Goal: Navigation & Orientation: Find specific page/section

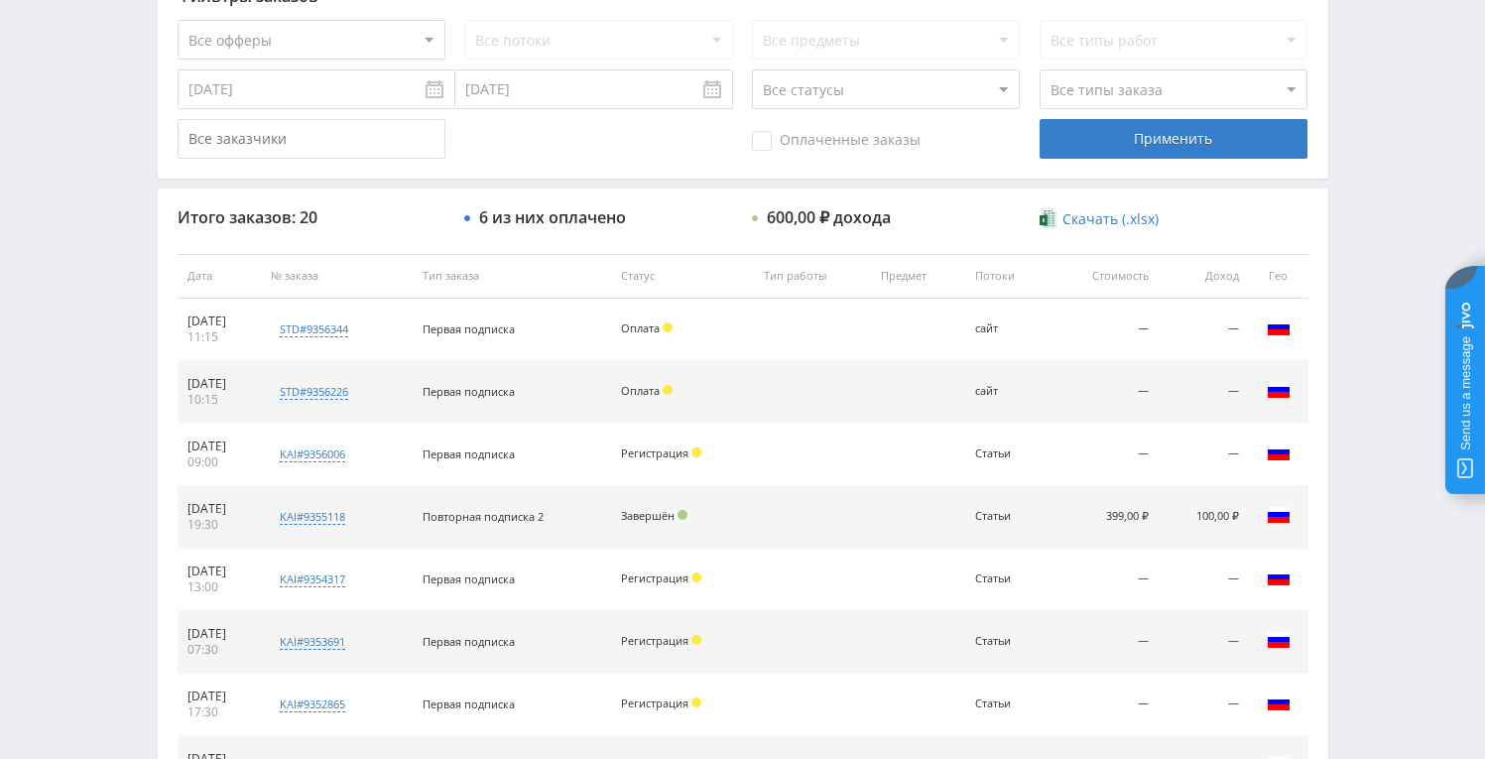
scroll to position [561, 0]
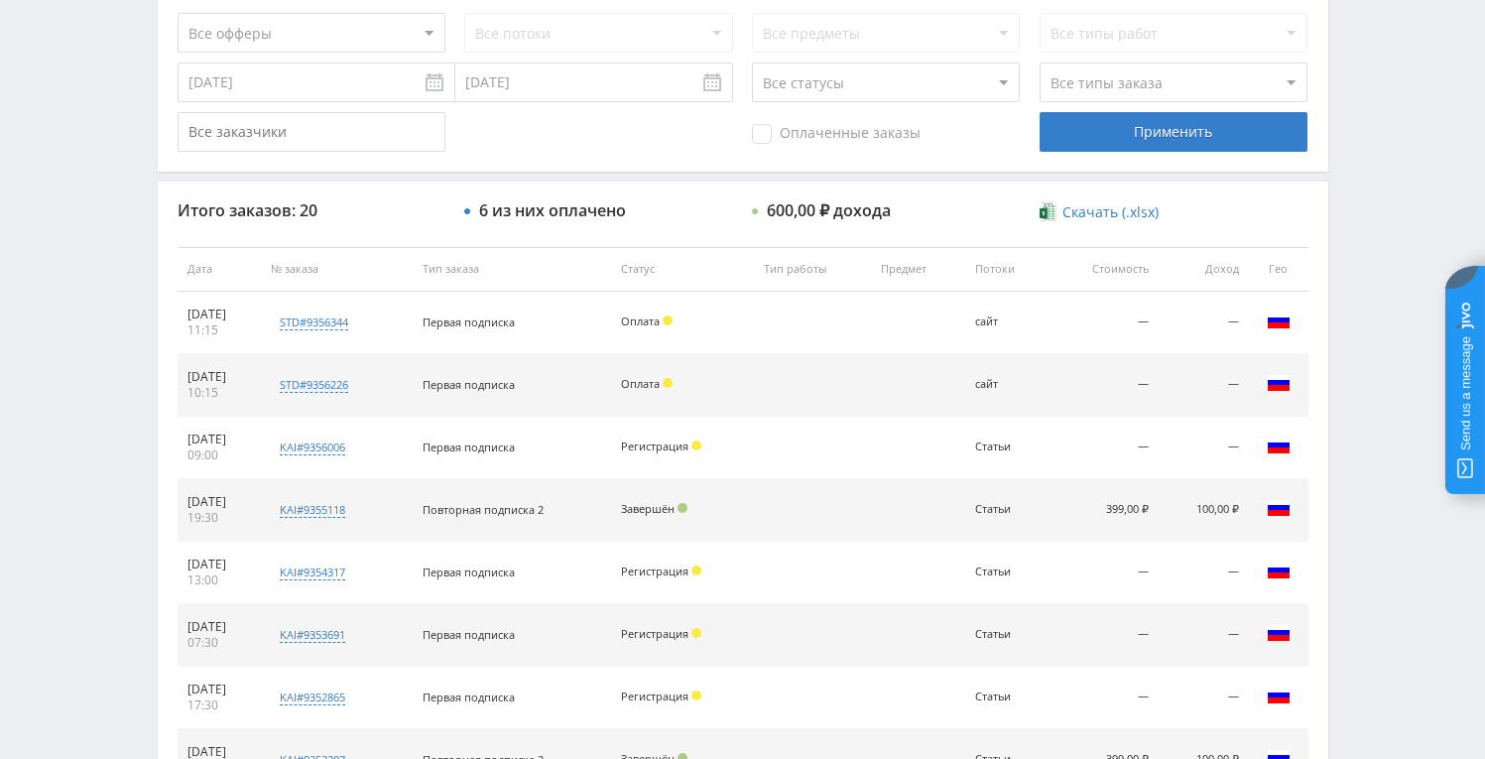
scroll to position [619, 0]
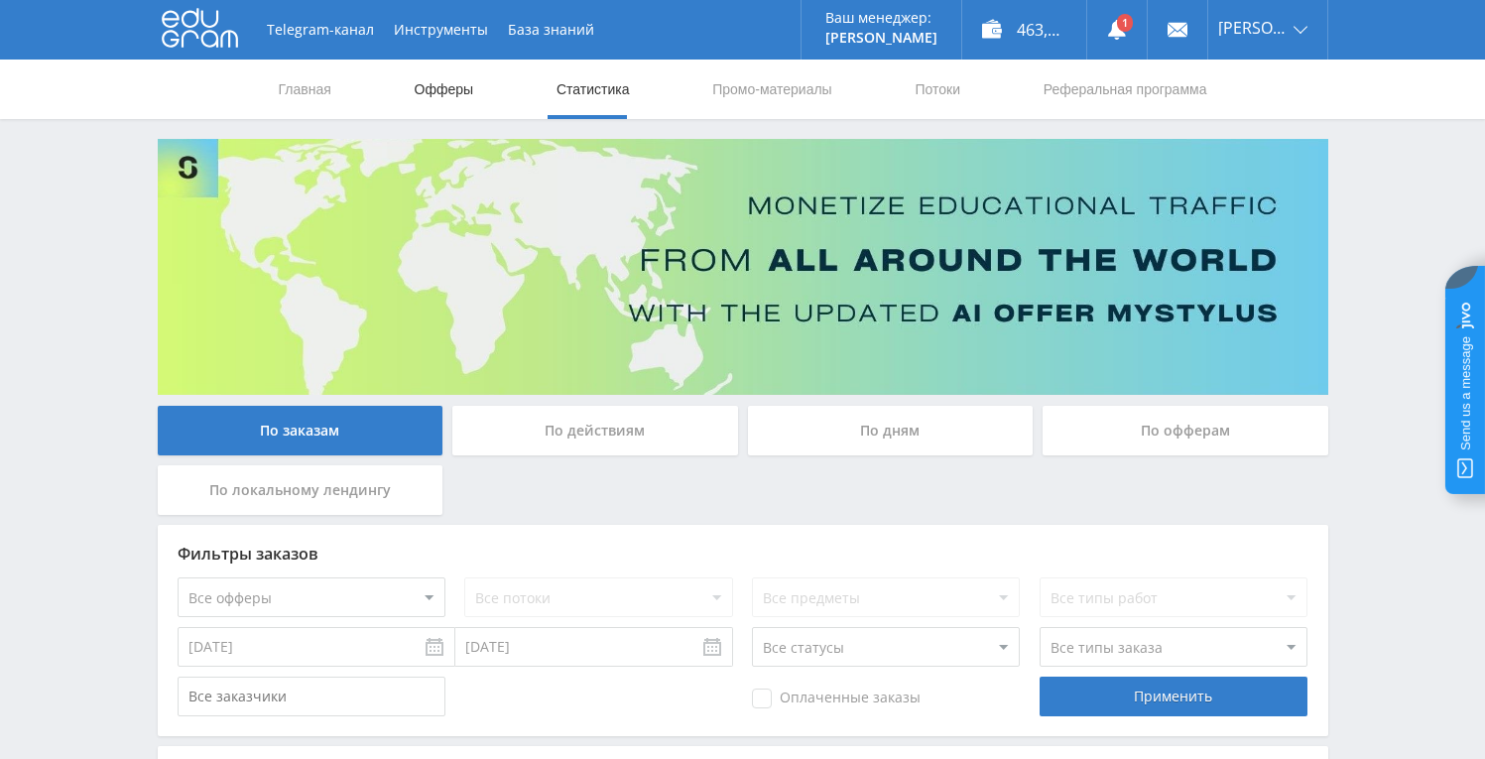
click at [456, 101] on link "Офферы" at bounding box center [444, 90] width 63 height 60
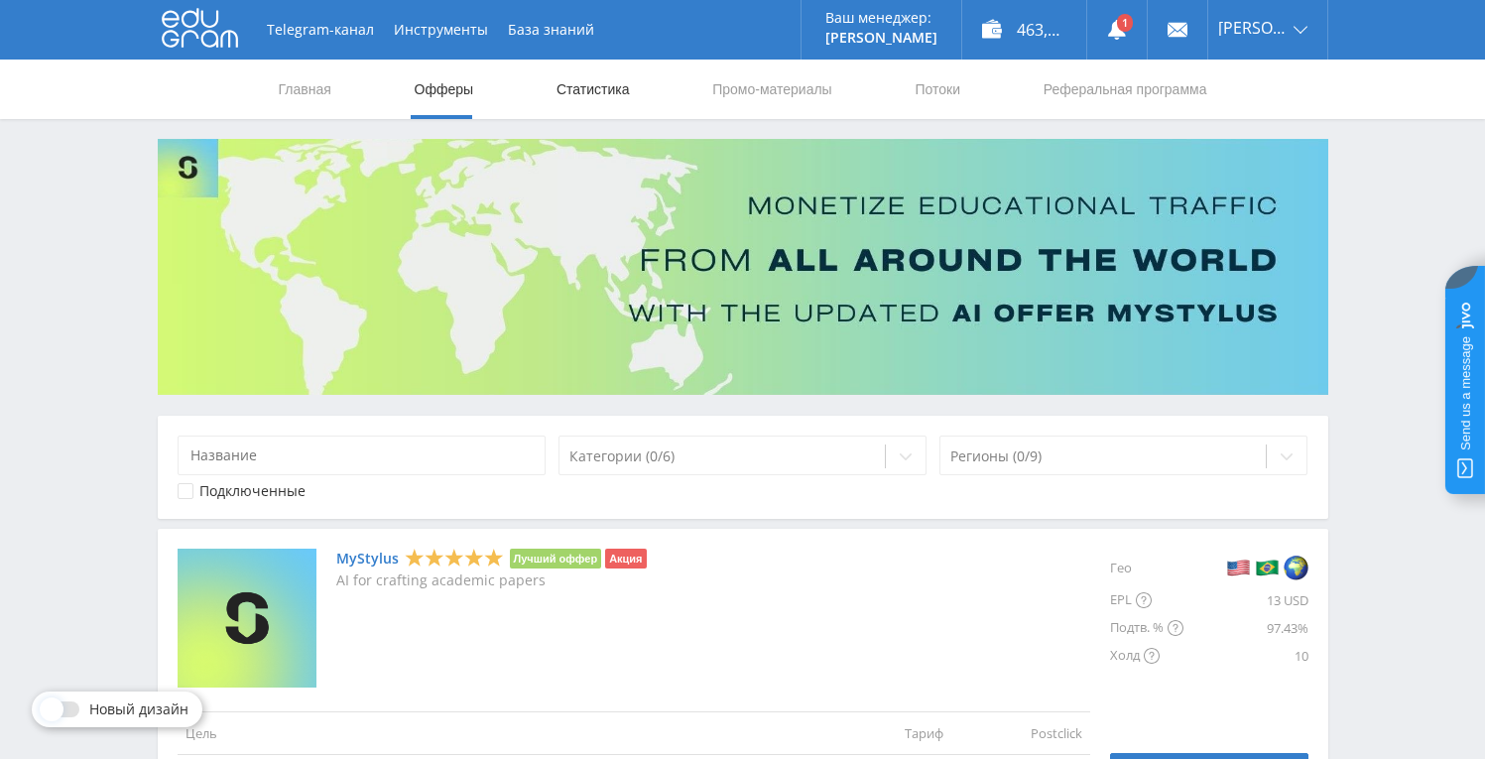
click at [619, 88] on link "Статистика" at bounding box center [592, 90] width 77 height 60
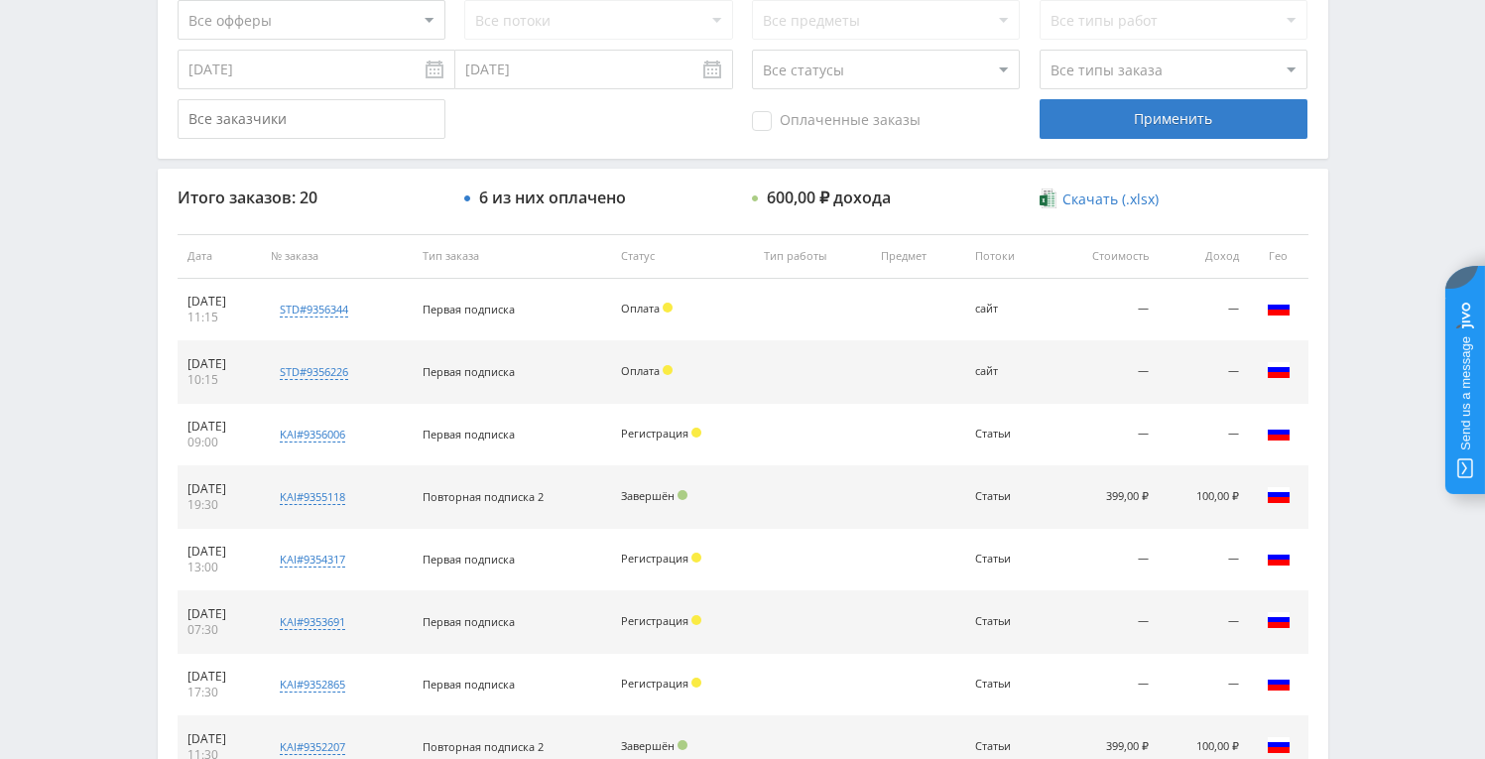
scroll to position [705, 0]
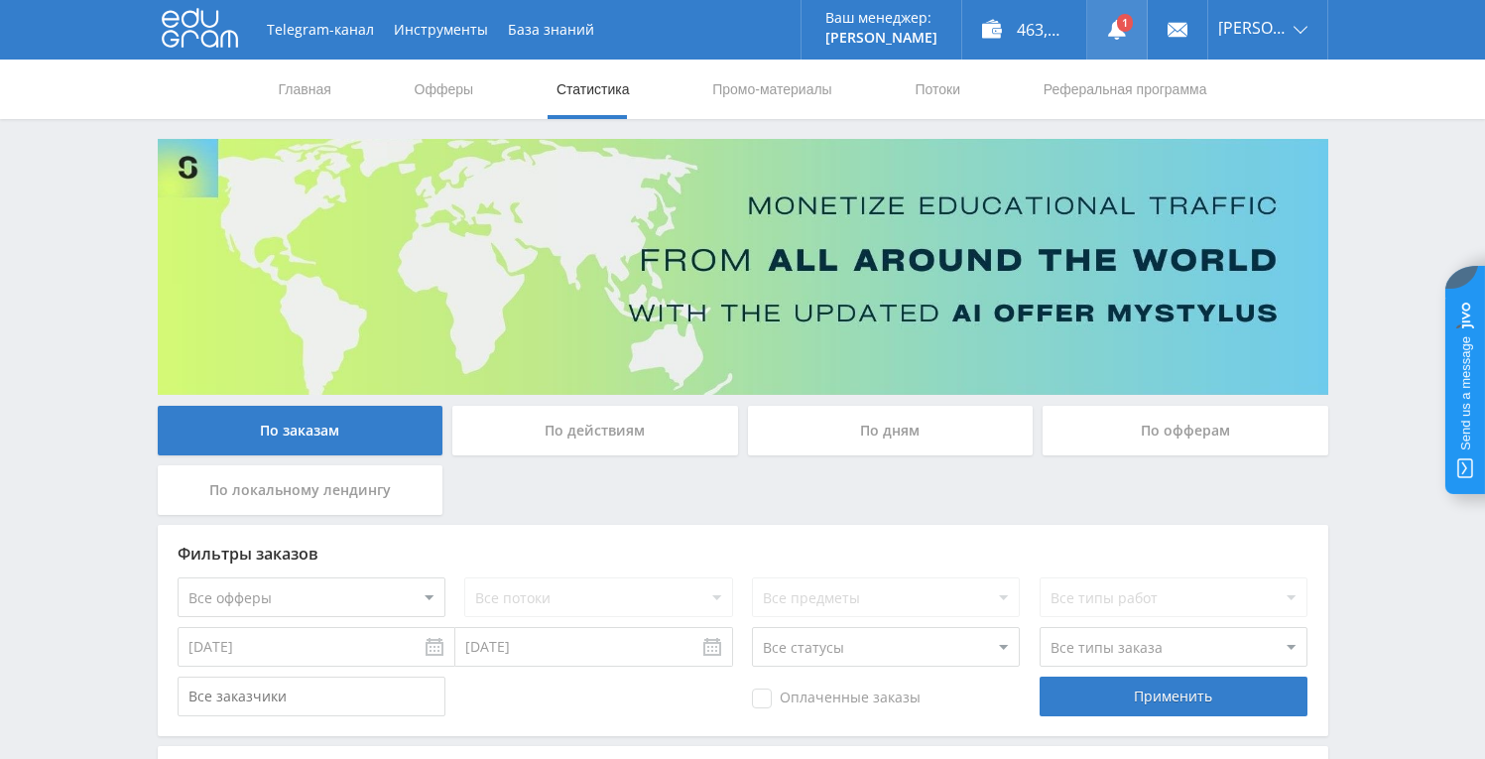
click at [1114, 31] on use at bounding box center [1117, 30] width 18 height 20
